Goal: Transaction & Acquisition: Purchase product/service

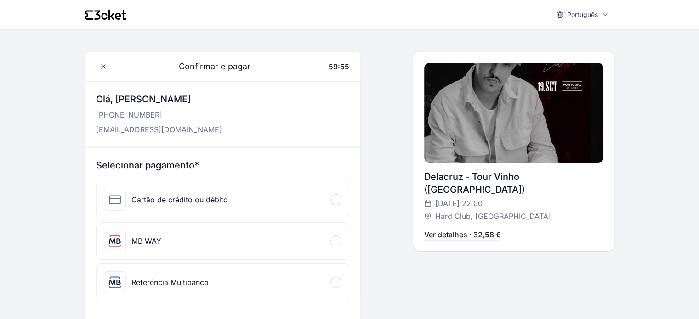
scroll to position [92, 0]
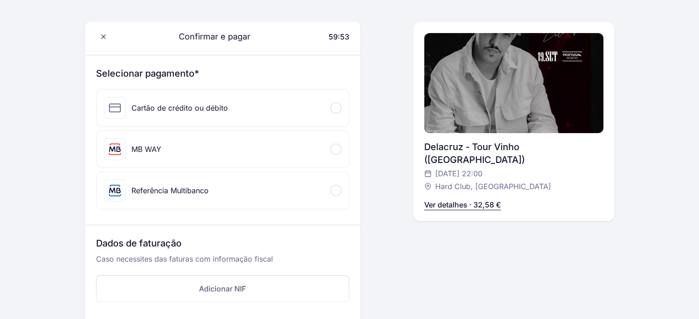
click at [213, 105] on div "Cartão de crédito ou débito" at bounding box center [179, 107] width 96 height 11
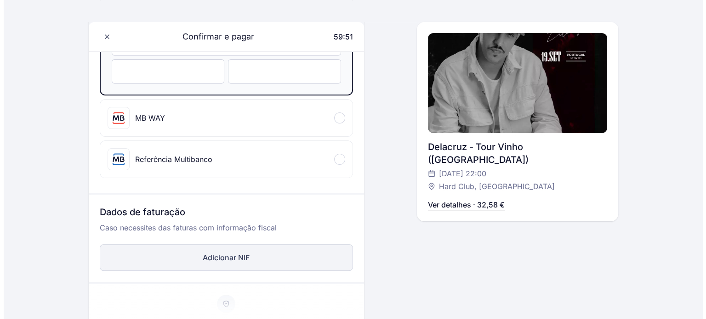
scroll to position [230, 0]
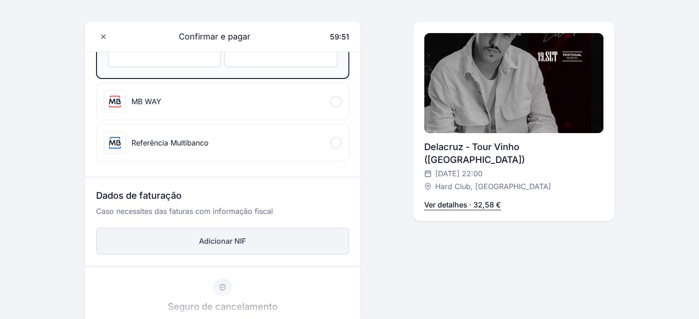
click at [209, 241] on button "Adicionar NIF" at bounding box center [222, 241] width 253 height 27
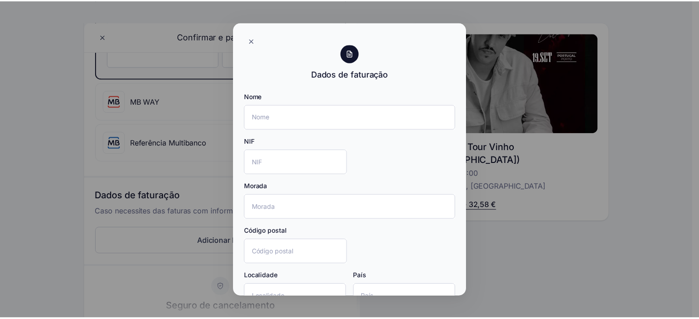
scroll to position [61, 0]
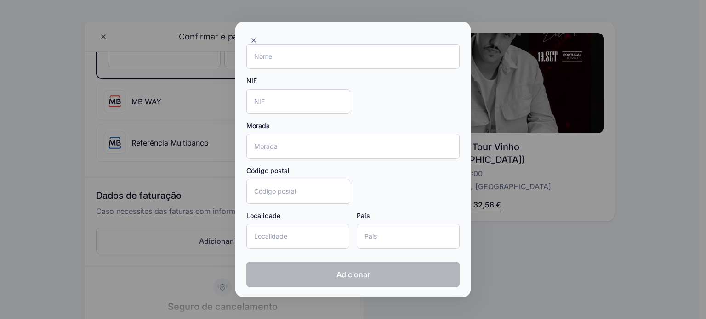
click at [512, 219] on div at bounding box center [353, 159] width 706 height 319
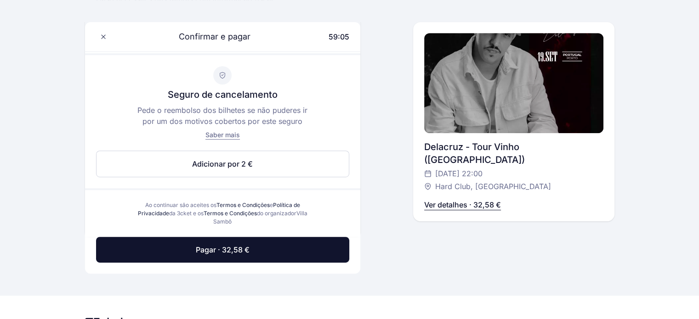
scroll to position [459, 0]
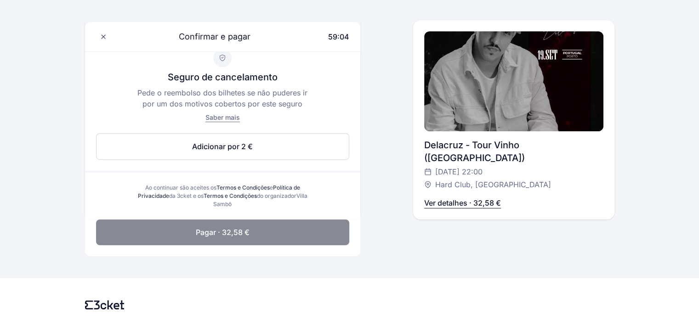
click at [266, 230] on button "Pagar · 32,58 €" at bounding box center [222, 233] width 253 height 26
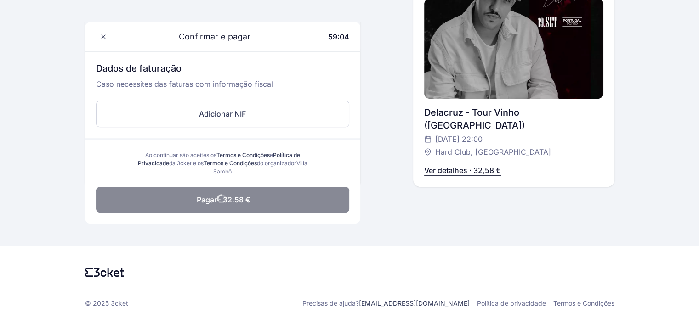
scroll to position [356, 0]
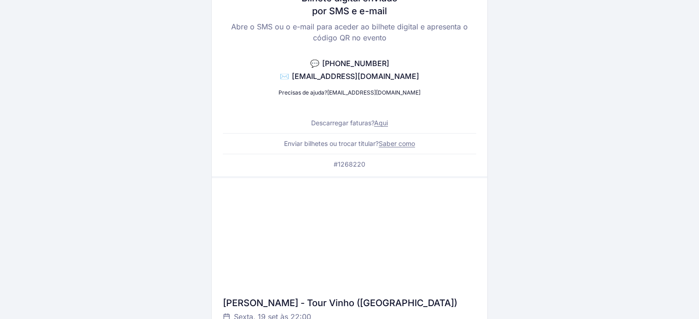
scroll to position [92, 0]
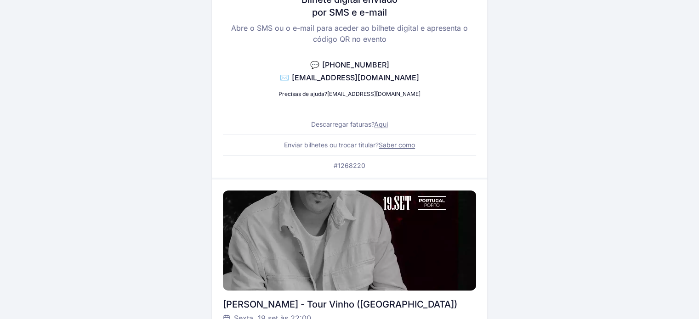
click at [384, 123] on link "Aqui" at bounding box center [381, 124] width 14 height 8
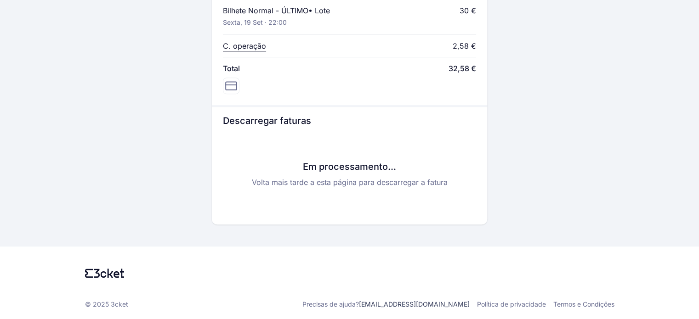
scroll to position [407, 0]
